Goal: Task Accomplishment & Management: Manage account settings

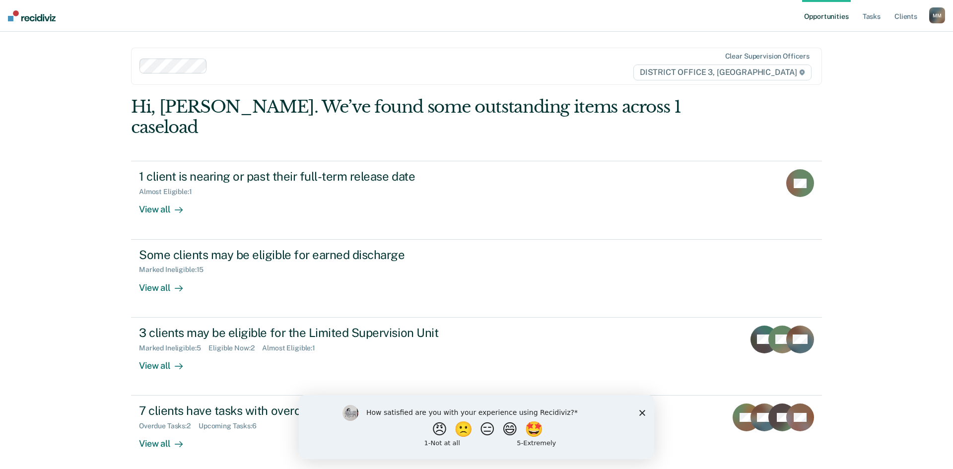
click at [638, 411] on div "How satisfied are you with your experience using Recidiviz? 😠 🙁 😑 😄 🤩 1 - Not a…" at bounding box center [476, 427] width 355 height 64
click at [643, 411] on polygon "Close survey" at bounding box center [642, 413] width 6 height 6
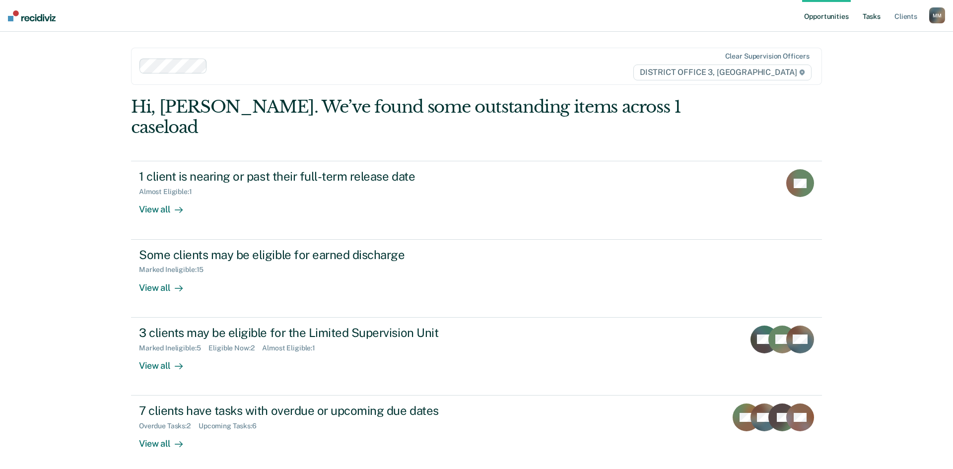
click at [865, 14] on link "Tasks" at bounding box center [872, 16] width 22 height 32
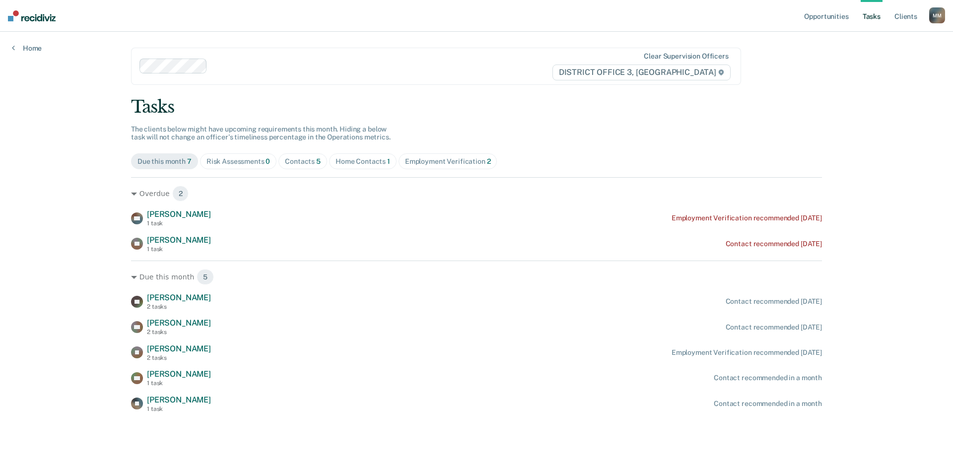
click at [354, 167] on span "Home Contacts 1" at bounding box center [363, 161] width 68 height 16
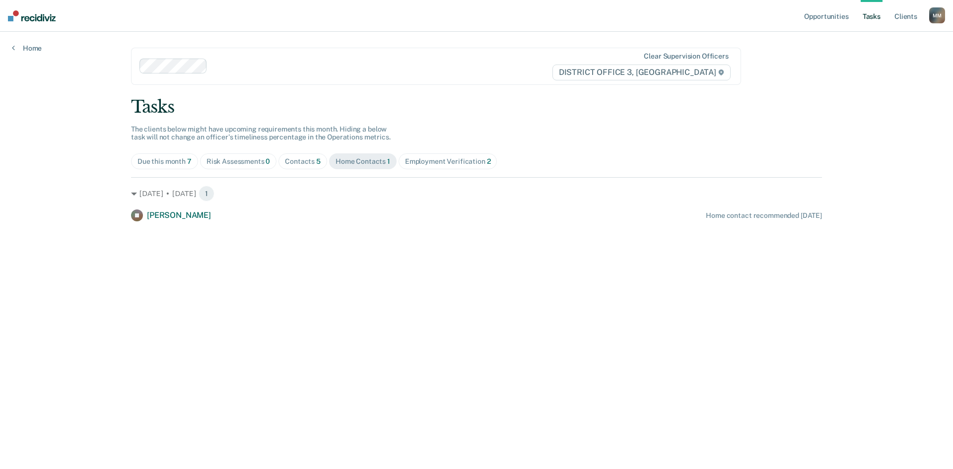
click at [299, 162] on div "Contacts 5" at bounding box center [303, 161] width 36 height 8
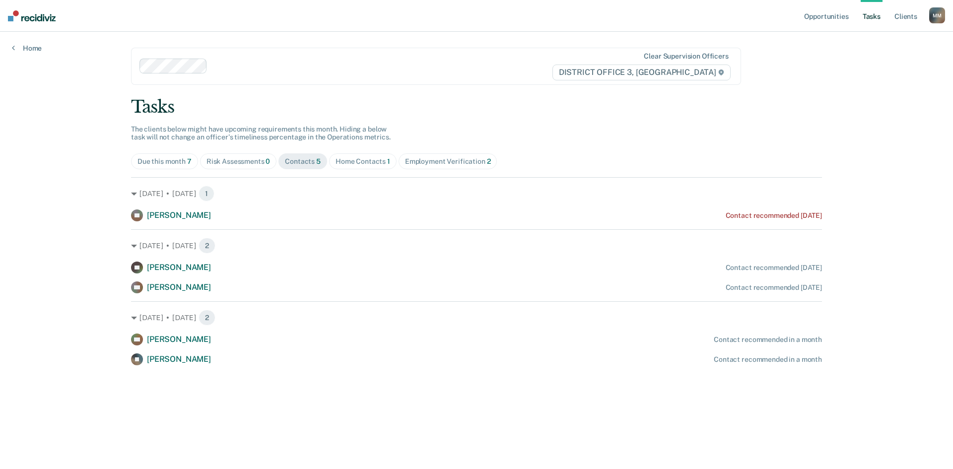
click at [436, 165] on div "Employment Verification 2" at bounding box center [448, 161] width 86 height 8
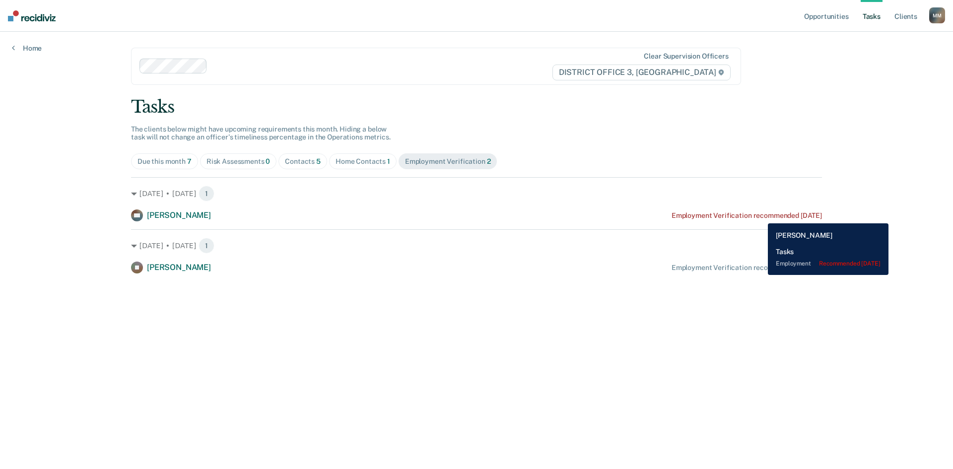
click at [761, 216] on div "Employment Verification recommended [DATE]" at bounding box center [747, 215] width 150 height 8
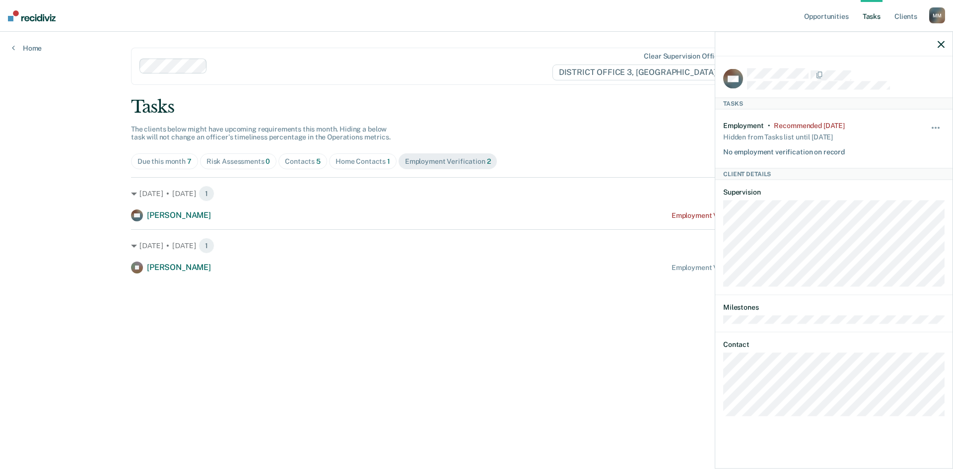
click at [933, 122] on div "Hide from tasks list for... 7 days 30 days 90 days" at bounding box center [936, 139] width 17 height 35
click at [938, 128] on button "button" at bounding box center [936, 133] width 17 height 16
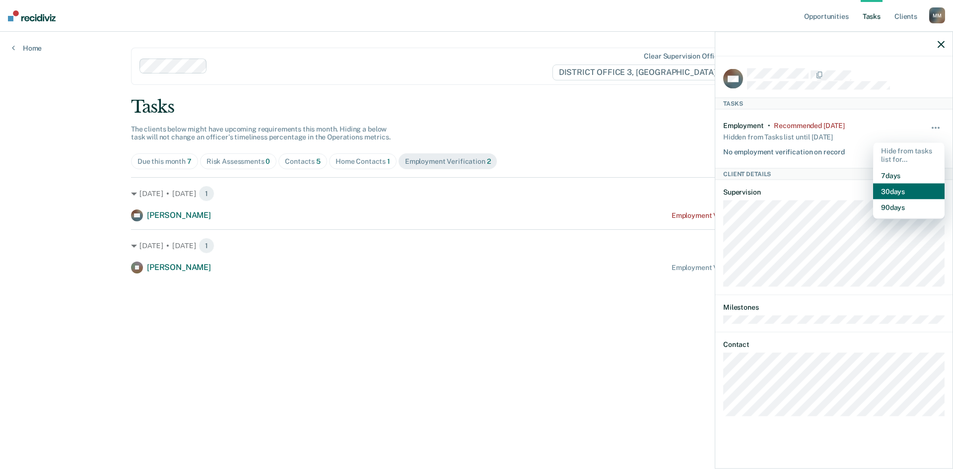
click at [920, 190] on button "30 days" at bounding box center [908, 191] width 71 height 16
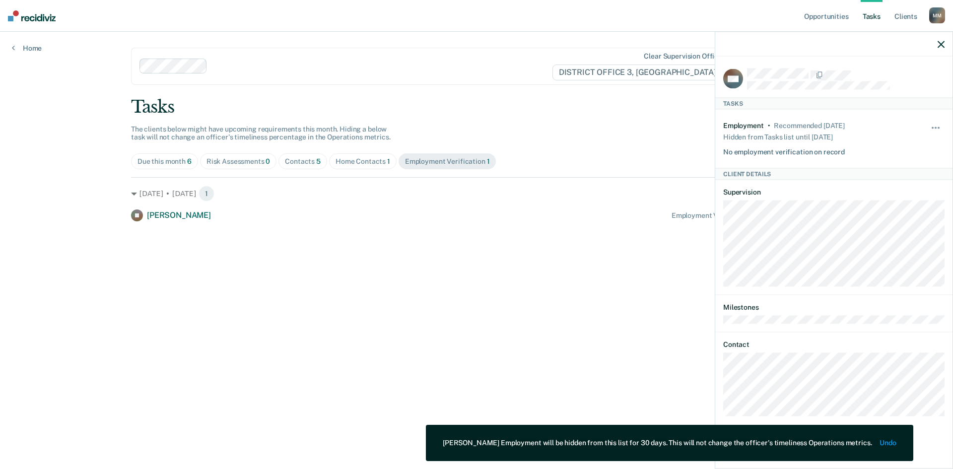
click at [939, 45] on icon "button" at bounding box center [941, 44] width 7 height 7
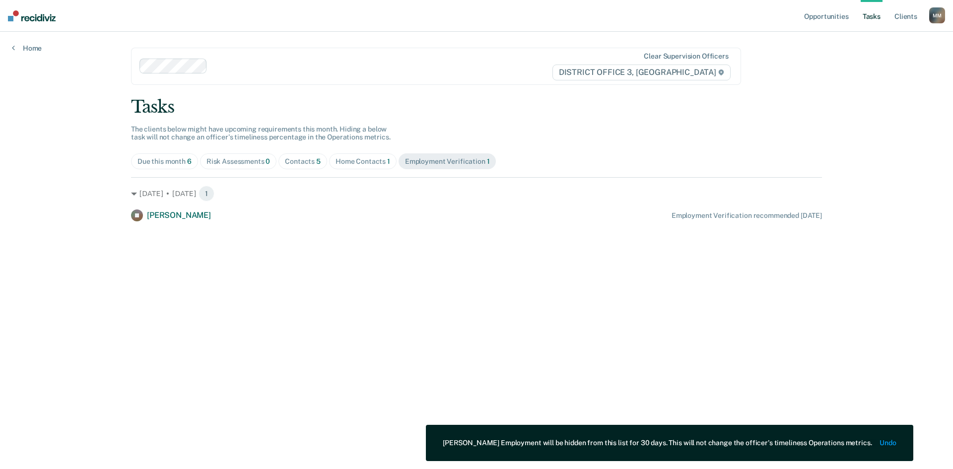
click at [309, 164] on div "Contacts 5" at bounding box center [303, 161] width 36 height 8
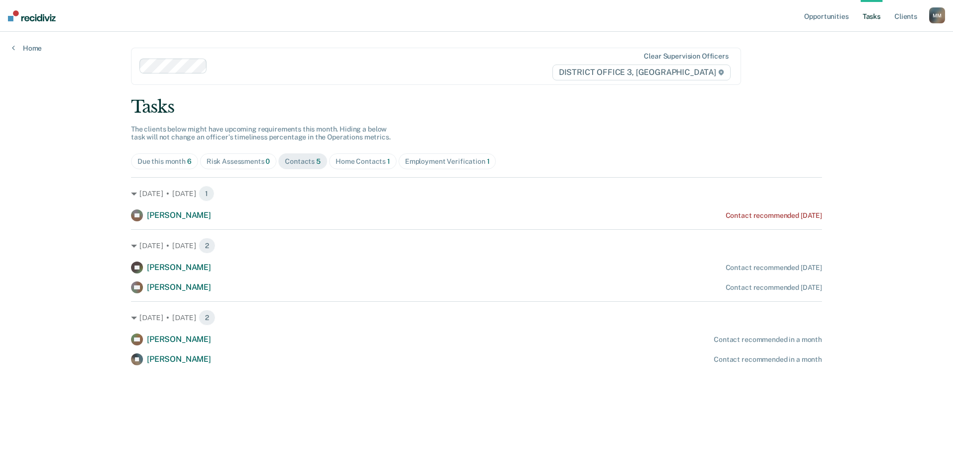
click at [360, 158] on div "Home Contacts 1" at bounding box center [363, 161] width 55 height 8
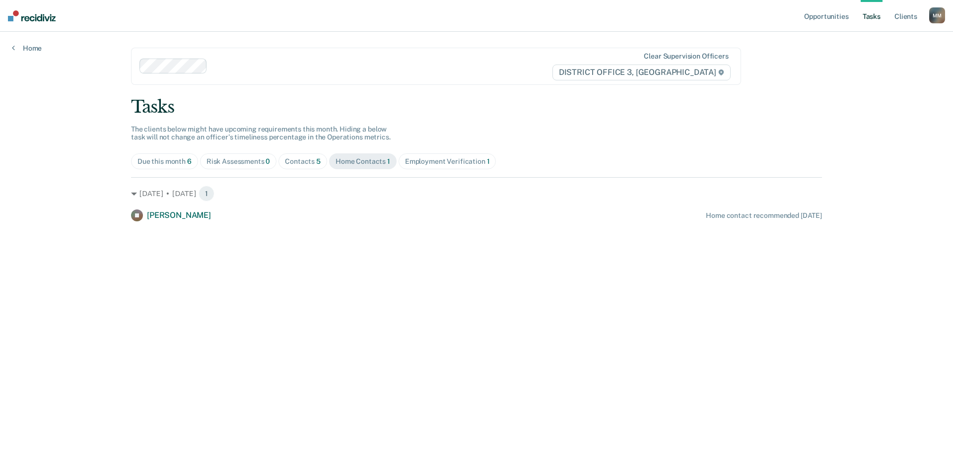
click at [446, 159] on div "Employment Verification 1" at bounding box center [447, 161] width 85 height 8
click at [373, 165] on div "Home Contacts 1" at bounding box center [363, 161] width 55 height 8
click at [309, 158] on div "Contacts 5" at bounding box center [303, 161] width 36 height 8
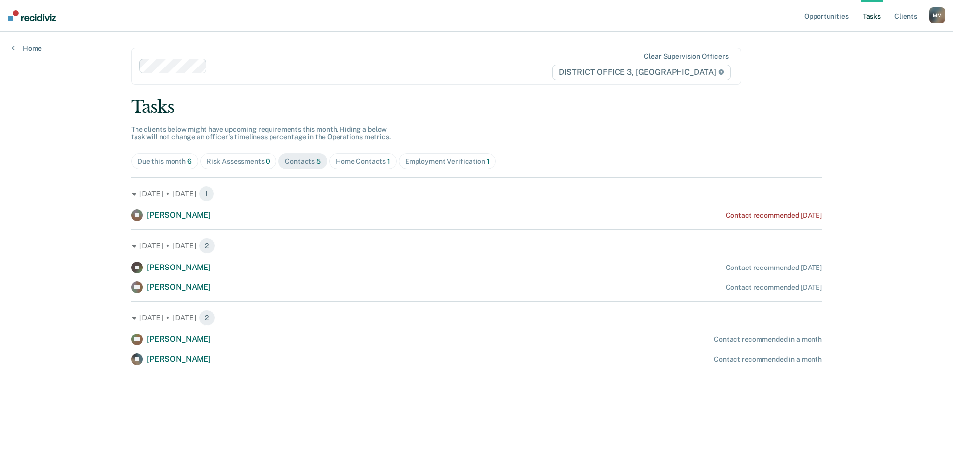
click at [248, 160] on div "Risk Assessments 0" at bounding box center [239, 161] width 64 height 8
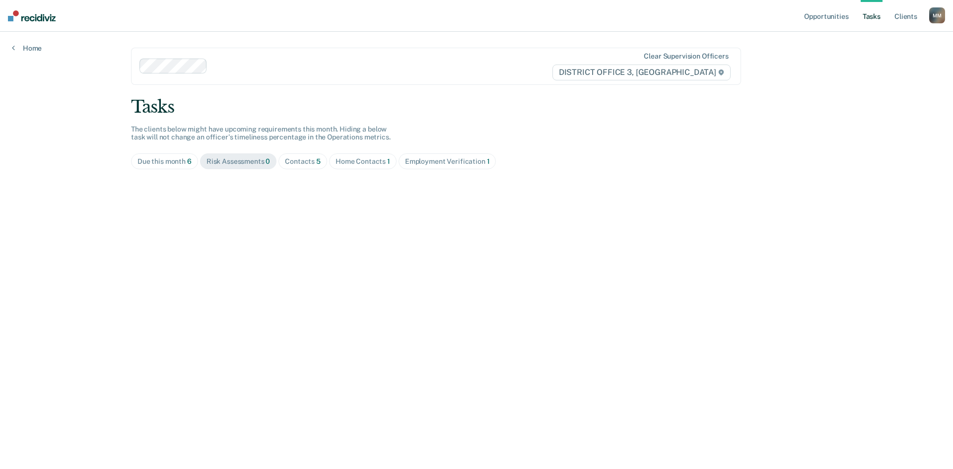
click at [449, 162] on div "Employment Verification 1" at bounding box center [447, 161] width 85 height 8
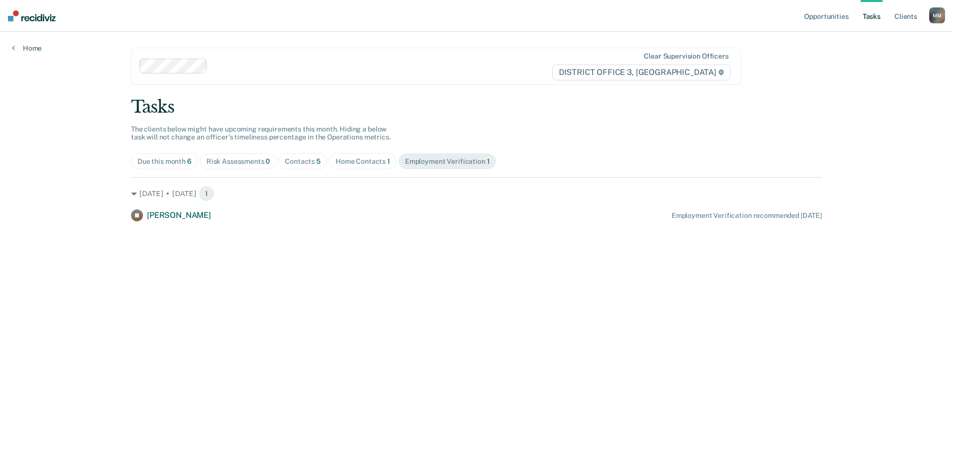
click at [382, 158] on div "Home Contacts 1" at bounding box center [363, 161] width 55 height 8
click at [295, 164] on div "Contacts 5" at bounding box center [303, 161] width 36 height 8
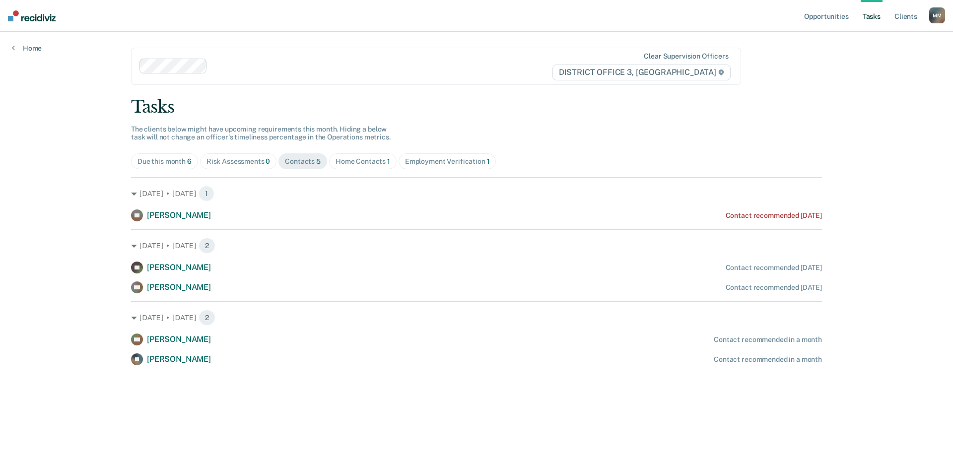
click at [173, 162] on div "Due this month 6" at bounding box center [165, 161] width 54 height 8
